Goal: Information Seeking & Learning: Check status

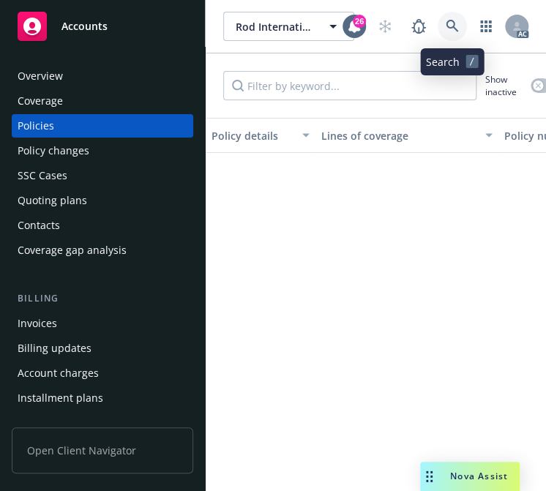
click at [458, 26] on link at bounding box center [451, 26] width 29 height 29
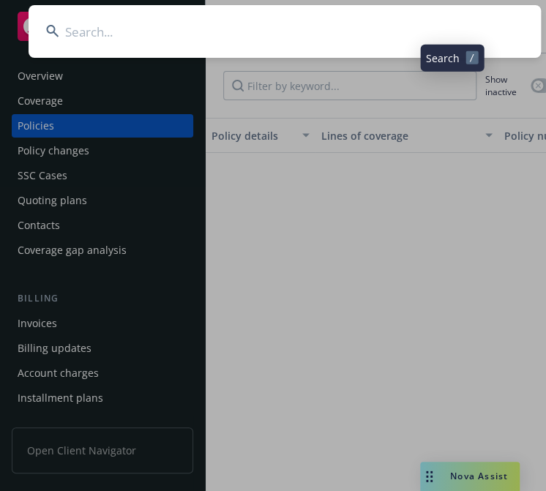
type input "27 Geissberger LLC / Geissberger Bypass Trust"
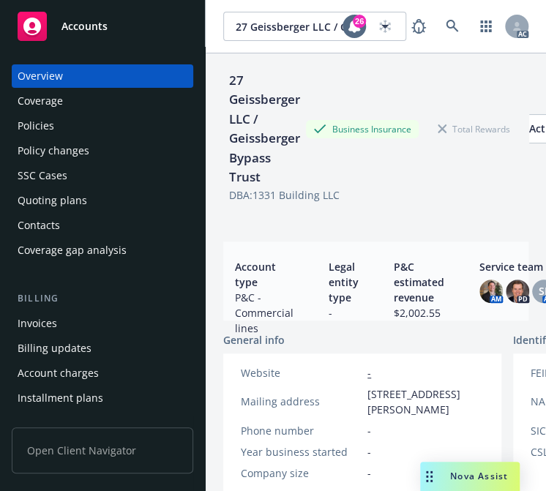
click at [48, 127] on div "Policies" at bounding box center [36, 125] width 37 height 23
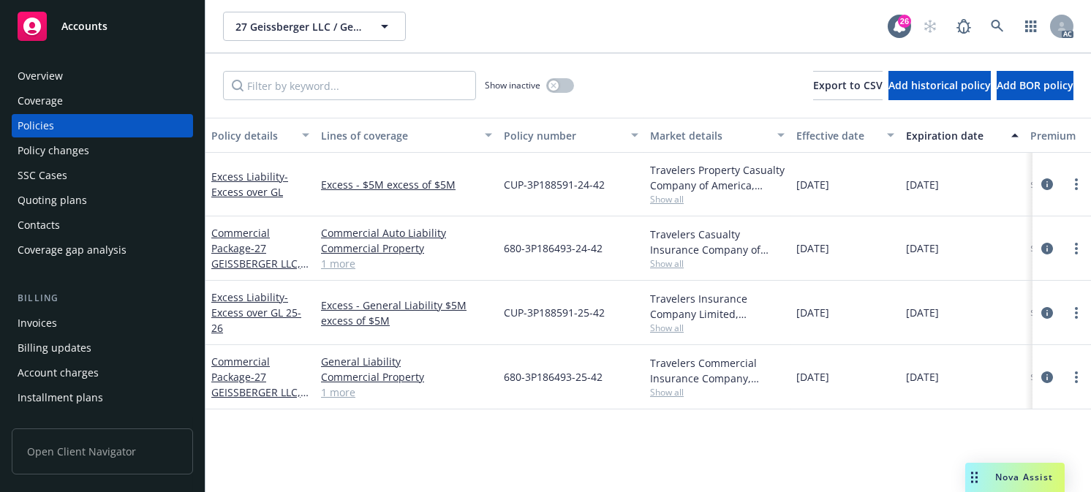
click at [545, 127] on button "Effective date" at bounding box center [846, 135] width 110 height 35
click at [545, 132] on div "Effective date" at bounding box center [837, 135] width 82 height 15
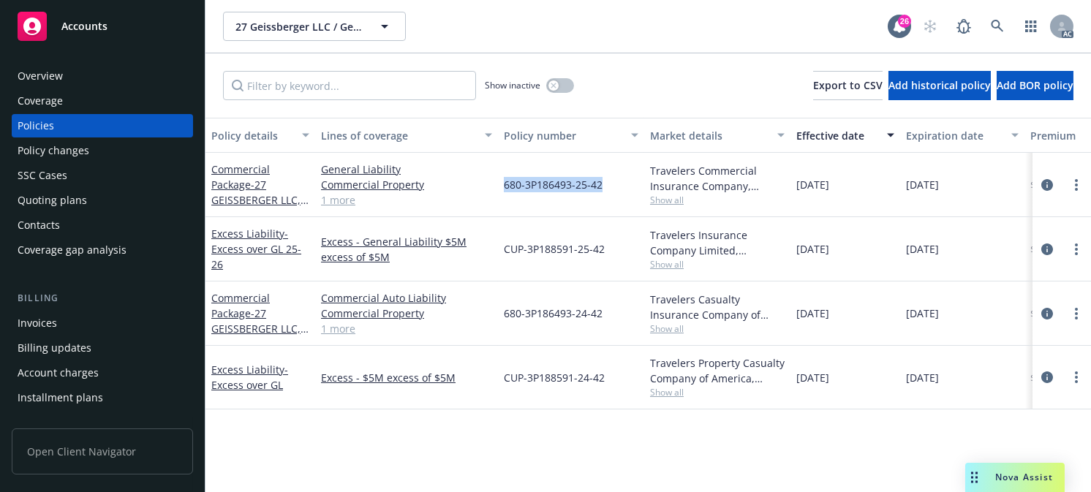
drag, startPoint x: 610, startPoint y: 189, endPoint x: 491, endPoint y: 195, distance: 119.3
click at [491, 195] on div "Commercial Package - 27 GEISSBERGER LLC, GEISSBERGE 25-26 General Liability Com…" at bounding box center [911, 185] width 1411 height 64
copy div "680-3P186493-25-42"
click at [545, 22] on icon at bounding box center [997, 26] width 13 height 13
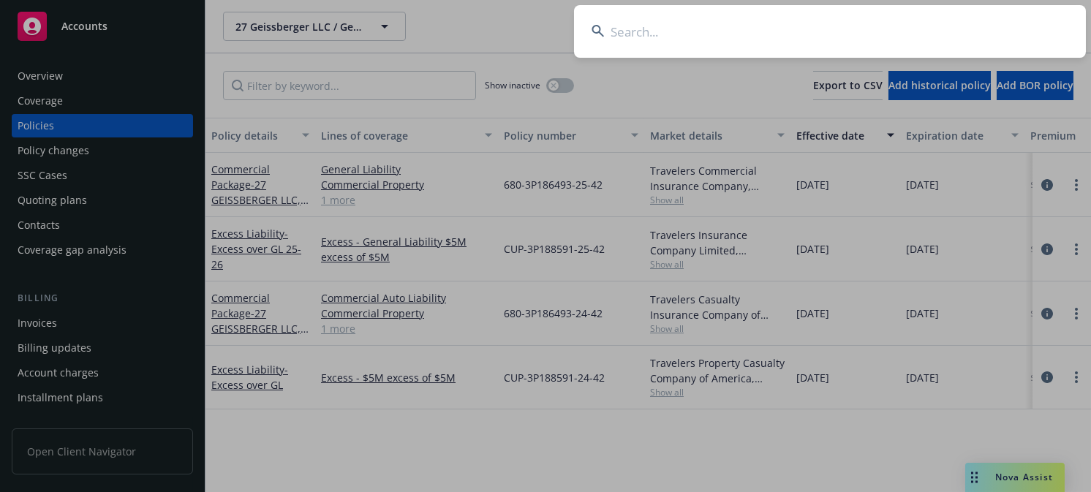
type input "Custom Design Countertops"
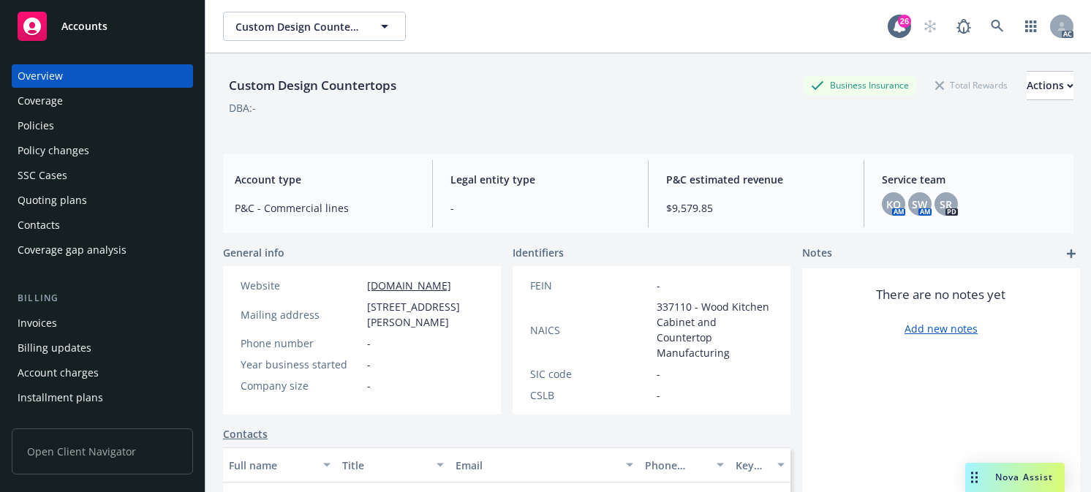
click at [34, 117] on div "Policies" at bounding box center [36, 125] width 37 height 23
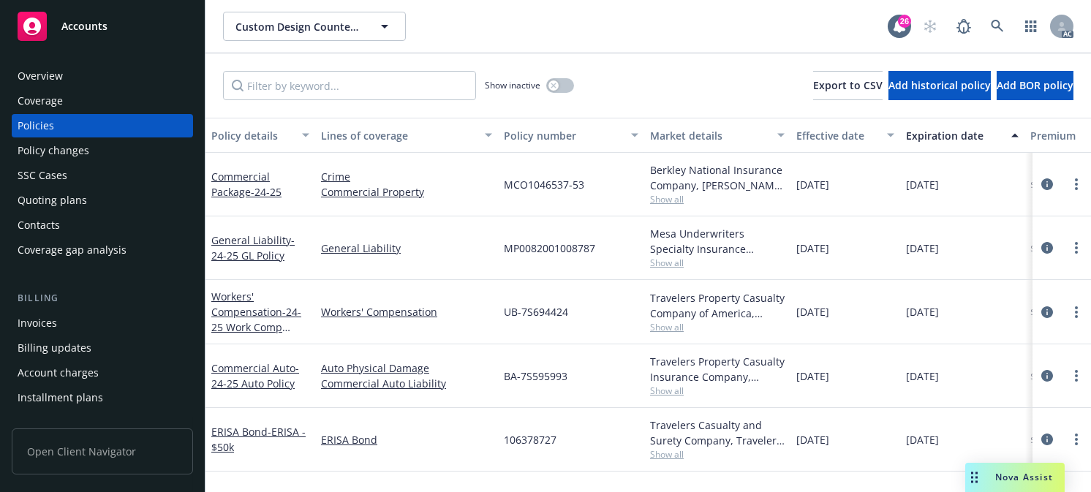
click at [545, 128] on div "Effective date" at bounding box center [837, 135] width 82 height 15
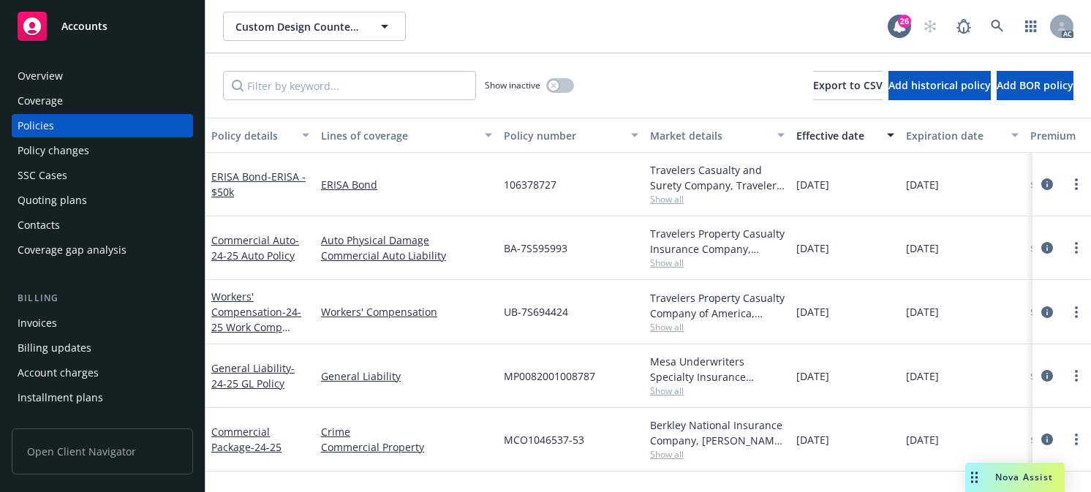
click at [545, 130] on div "Effective date" at bounding box center [837, 135] width 82 height 15
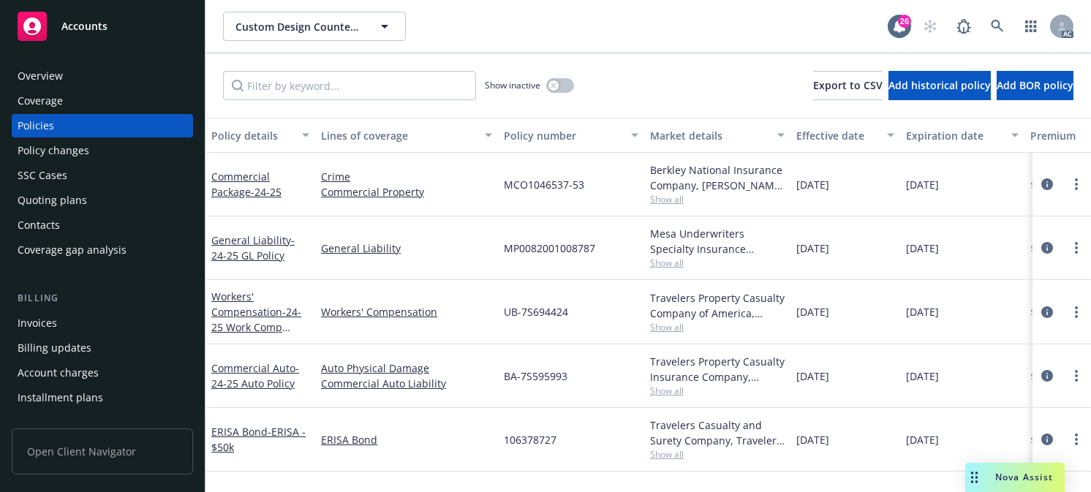
click at [545, 130] on div "Effective date" at bounding box center [837, 135] width 82 height 15
click at [545, 126] on button "Effective date" at bounding box center [846, 135] width 110 height 35
click at [545, 132] on div "Effective date" at bounding box center [837, 135] width 82 height 15
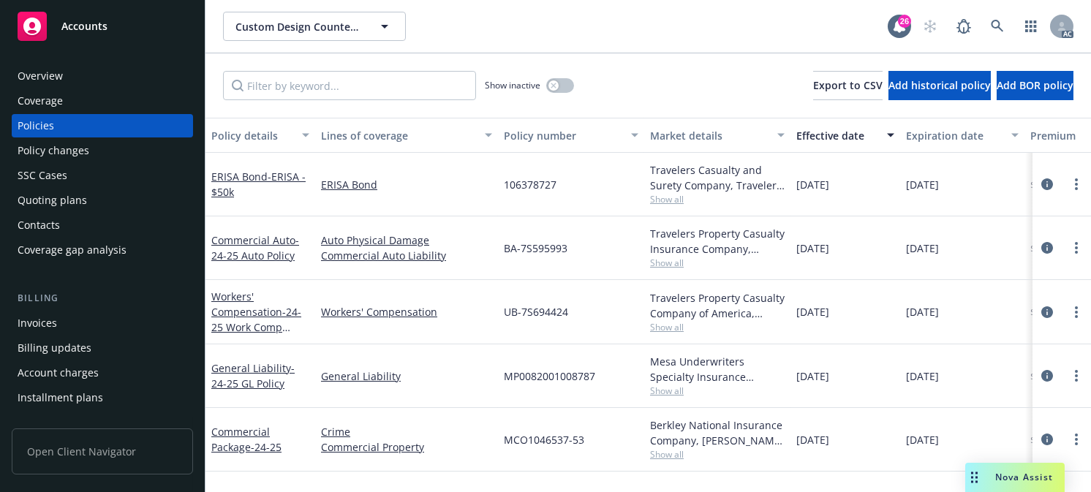
click at [545, 132] on div "Effective date" at bounding box center [837, 135] width 82 height 15
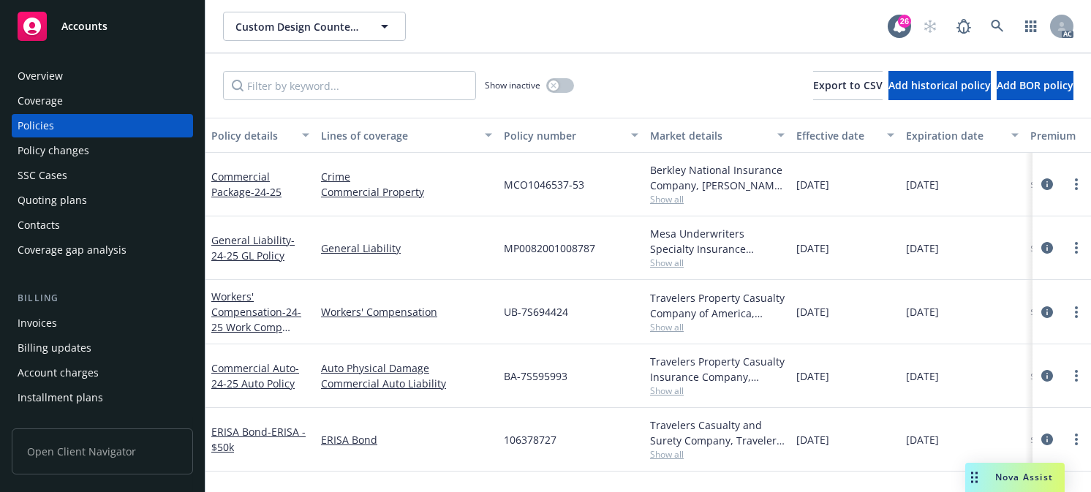
click at [545, 132] on div "Effective date" at bounding box center [837, 135] width 82 height 15
click at [545, 128] on div "Effective date" at bounding box center [837, 135] width 82 height 15
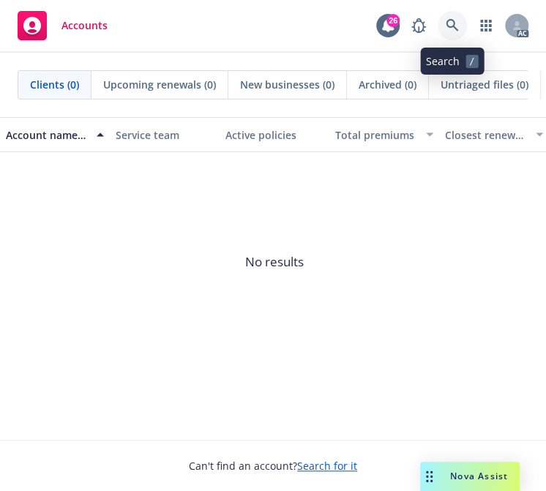
click at [445, 20] on icon at bounding box center [451, 25] width 13 height 13
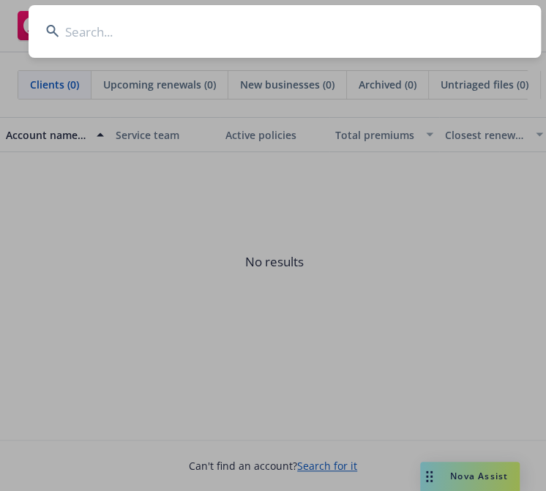
type input "Aible, Inc."
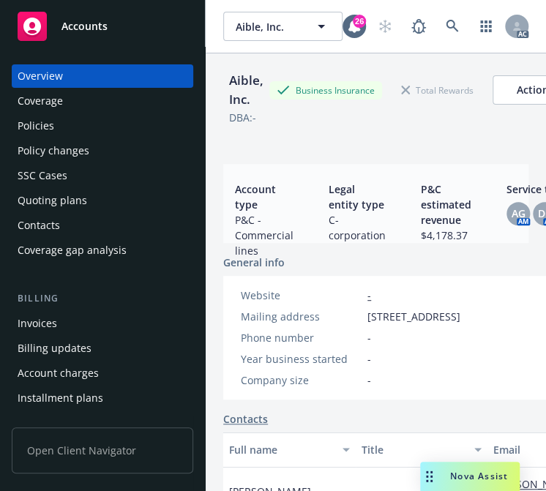
scroll to position [219, 0]
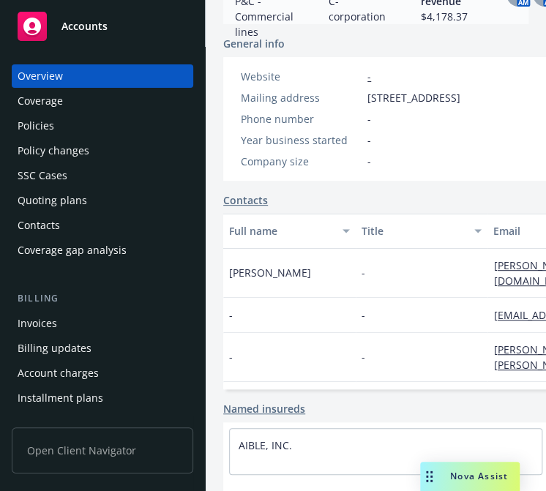
drag, startPoint x: 42, startPoint y: 121, endPoint x: 408, endPoint y: 78, distance: 368.2
click at [43, 121] on div "Policies" at bounding box center [36, 125] width 37 height 23
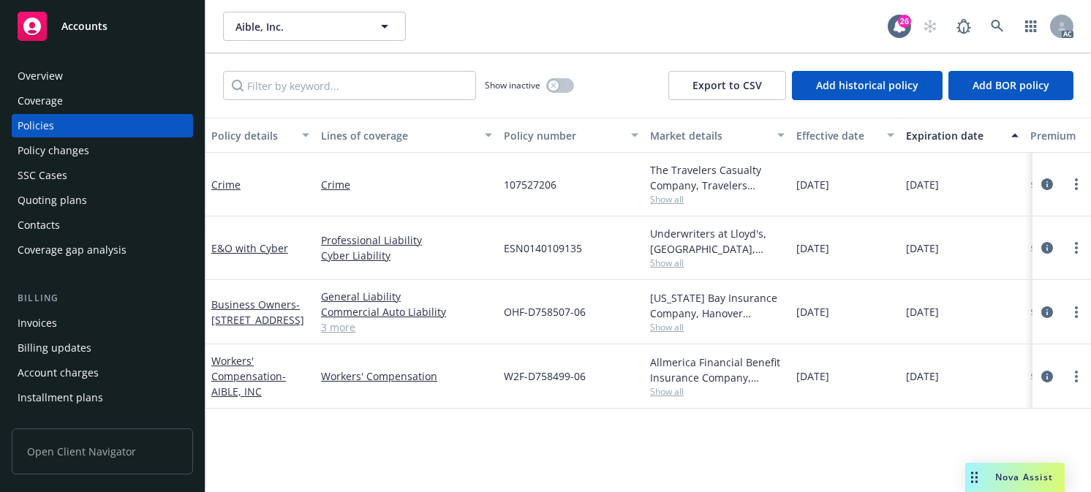
click at [829, 127] on button "Effective date" at bounding box center [846, 135] width 110 height 35
click at [829, 130] on div "Effective date" at bounding box center [837, 135] width 82 height 15
click at [818, 136] on div "Effective date" at bounding box center [837, 135] width 82 height 15
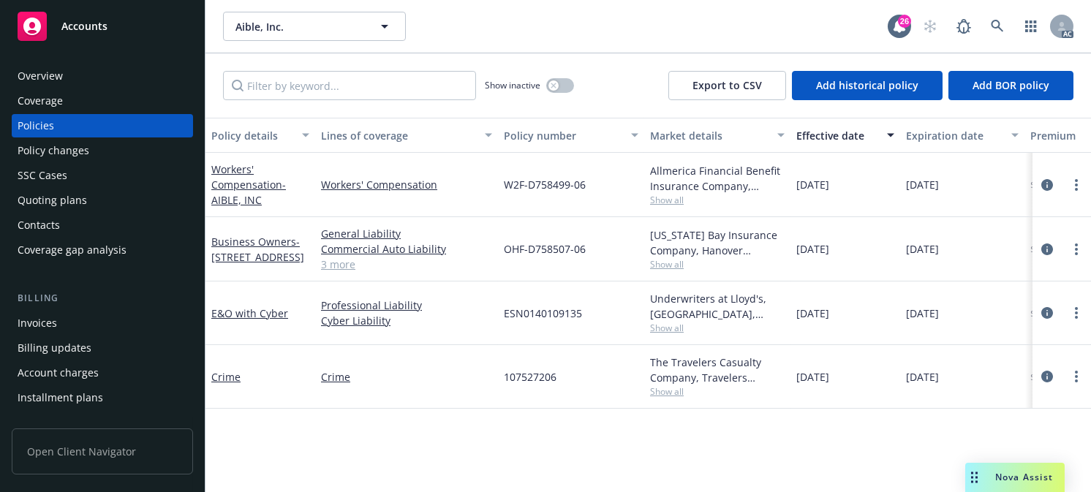
click at [815, 128] on div "Effective date" at bounding box center [837, 135] width 82 height 15
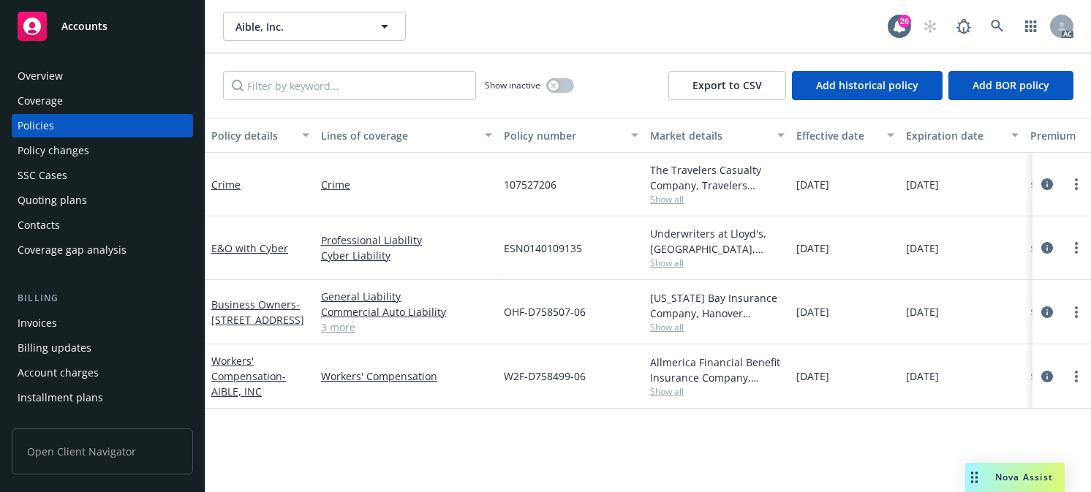
click at [815, 128] on div "Effective date" at bounding box center [837, 135] width 82 height 15
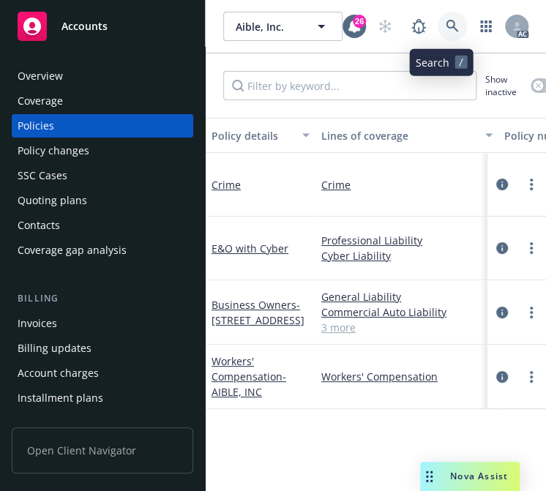
click at [445, 23] on icon at bounding box center [451, 26] width 13 height 13
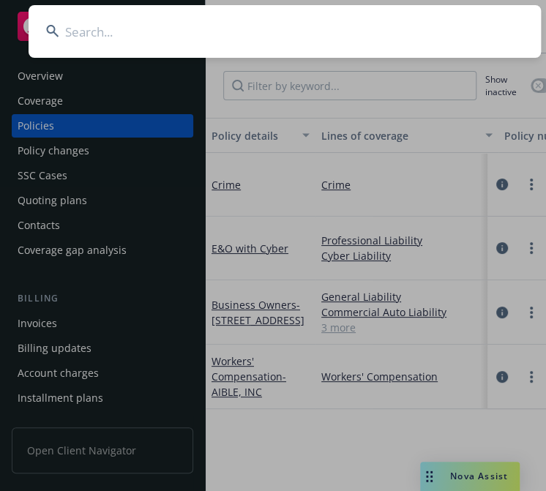
type input "Onyx Apartments II LLC"
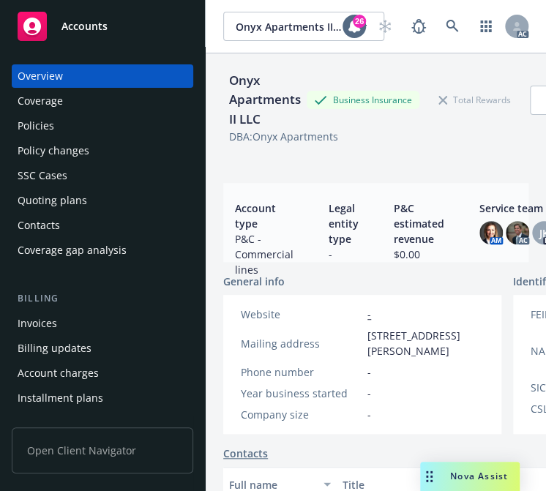
click at [19, 126] on div "Policies" at bounding box center [36, 125] width 37 height 23
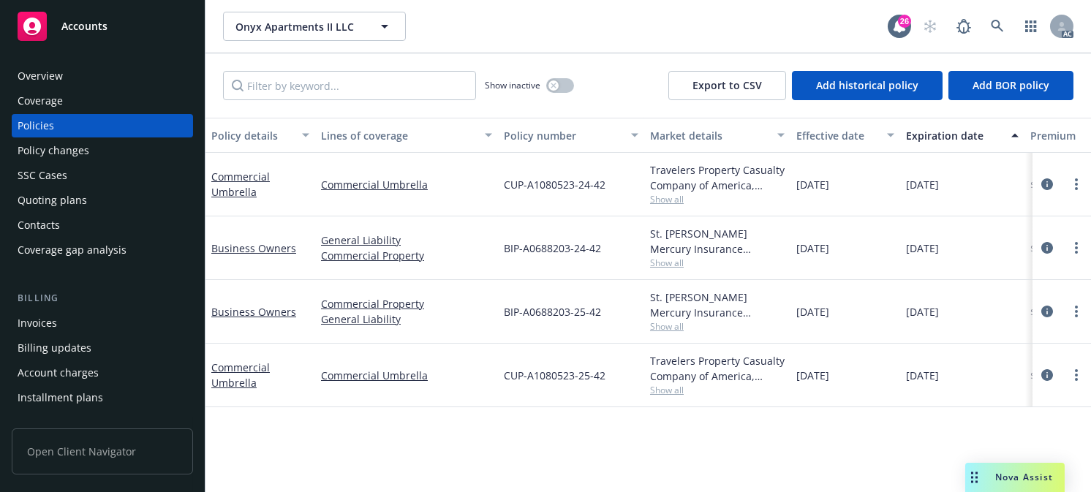
click at [832, 128] on div "Effective date" at bounding box center [837, 135] width 82 height 15
click at [829, 135] on div "Effective date" at bounding box center [837, 135] width 82 height 15
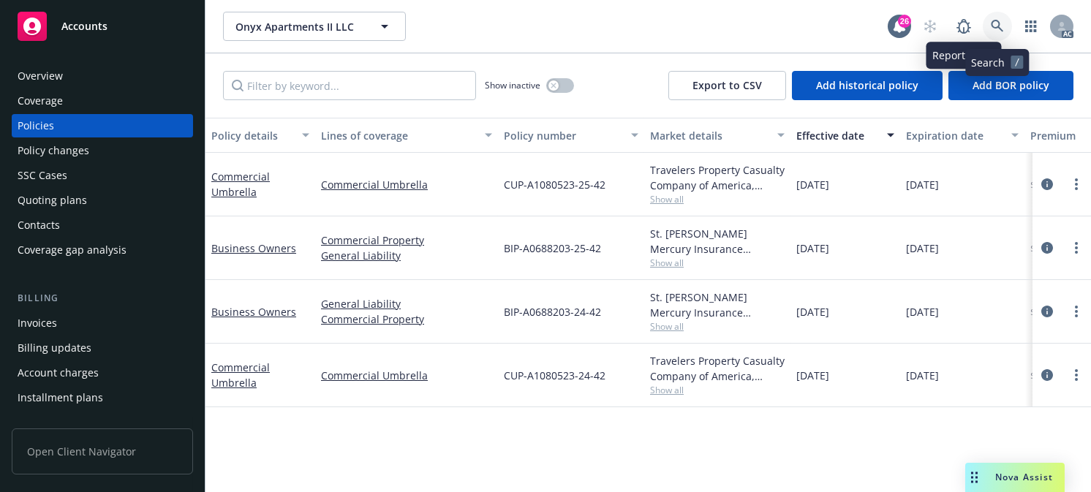
click at [995, 23] on icon at bounding box center [997, 26] width 13 height 13
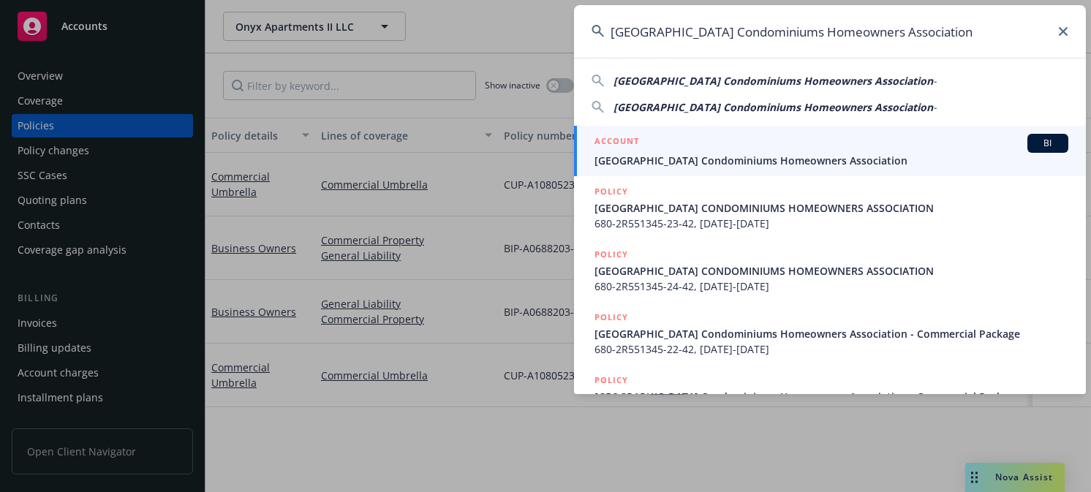
type input "Walnut Park Condominiums Homeowners Association"
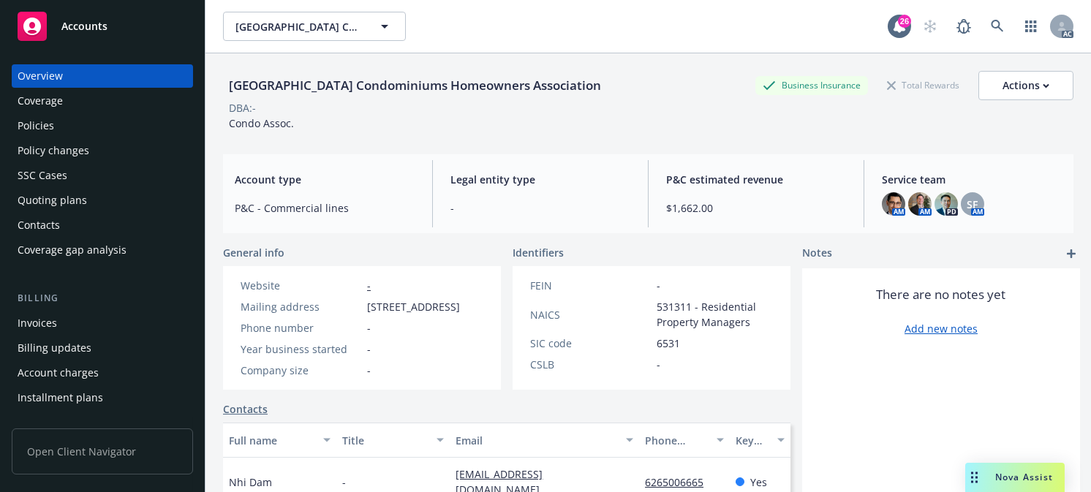
click at [37, 118] on div "Policies" at bounding box center [36, 125] width 37 height 23
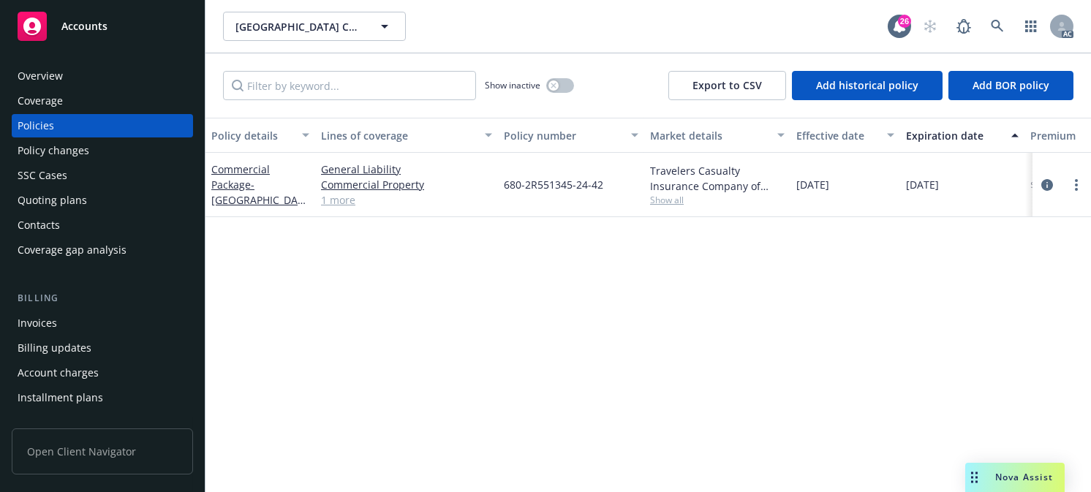
click at [819, 135] on div "Effective date" at bounding box center [837, 135] width 82 height 15
click at [817, 135] on div "Effective date" at bounding box center [837, 135] width 82 height 15
click at [814, 128] on div "Effective date" at bounding box center [837, 135] width 82 height 15
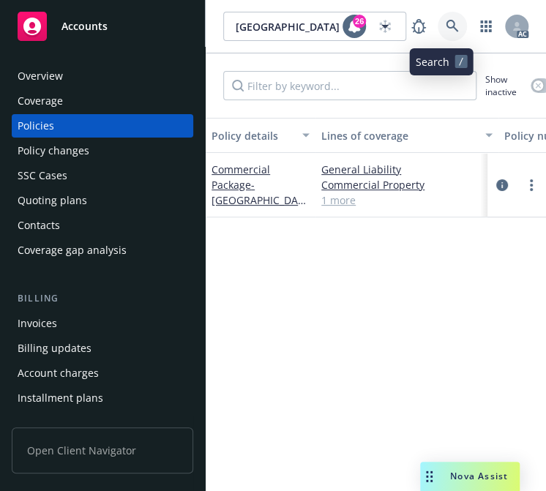
click at [450, 29] on link at bounding box center [451, 26] width 29 height 29
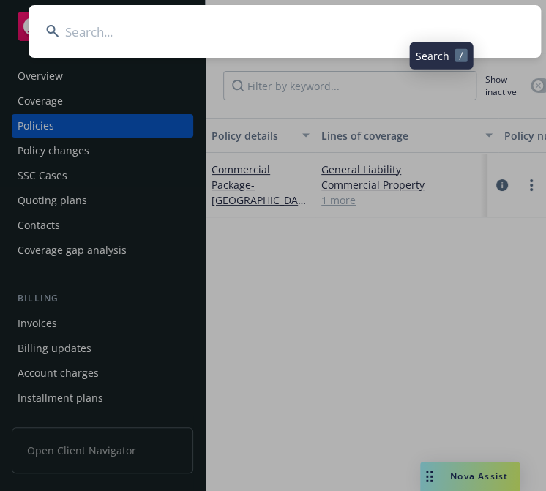
type input "27 Geissberger LLC"
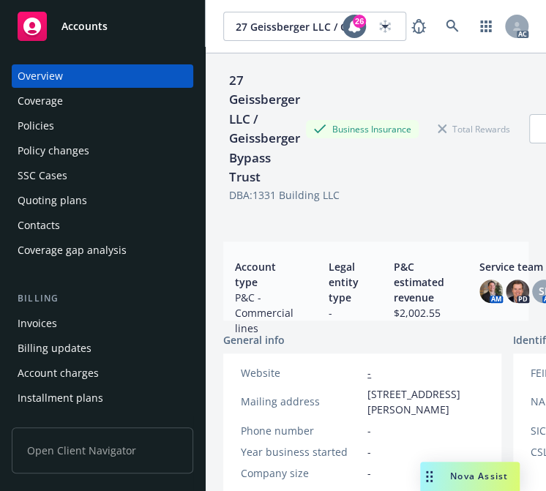
click at [47, 121] on div "Policies" at bounding box center [36, 125] width 37 height 23
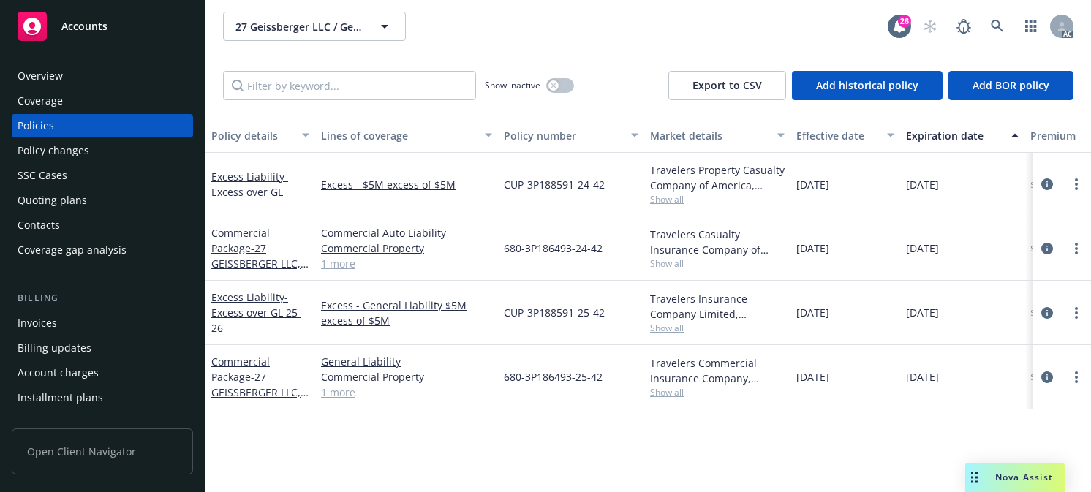
click at [844, 133] on div "Effective date" at bounding box center [837, 135] width 82 height 15
click at [832, 132] on div "Effective date" at bounding box center [837, 135] width 82 height 15
